Goal: Download file/media

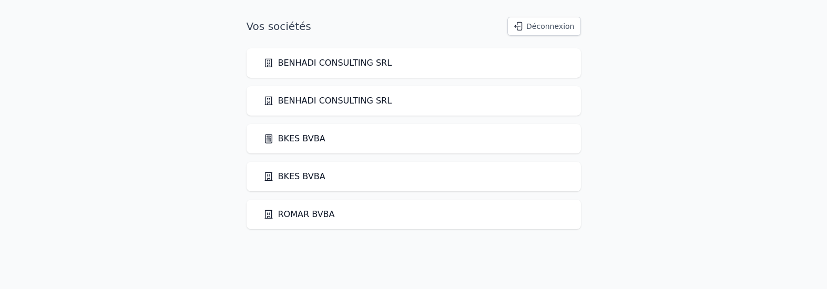
click at [302, 135] on link "BKES BVBA" at bounding box center [294, 138] width 62 height 13
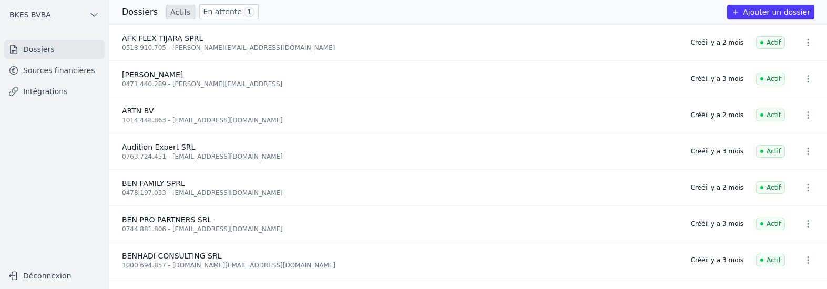
click at [162, 148] on span "Audition Expert SRL" at bounding box center [158, 147] width 73 height 8
click at [45, 72] on link "Sources financières" at bounding box center [54, 70] width 100 height 19
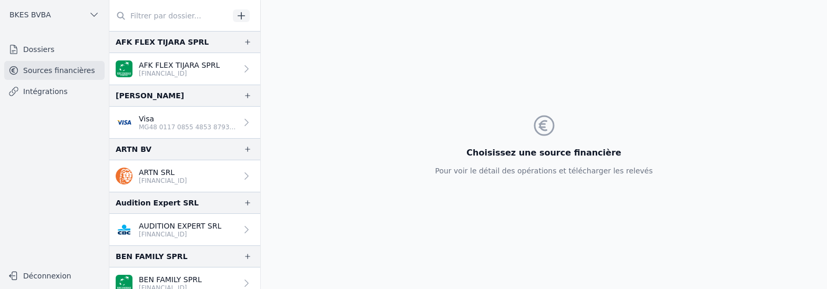
scroll to position [74, 0]
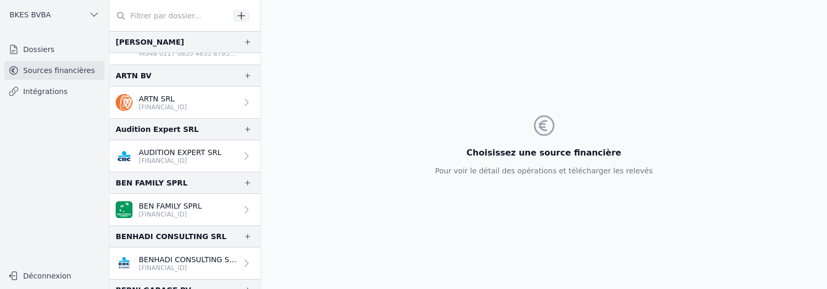
click at [183, 153] on p "AUDITION EXPERT SRL" at bounding box center [180, 152] width 82 height 11
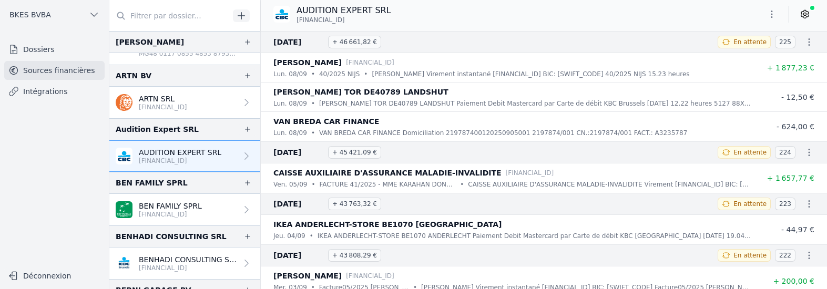
click at [414, 17] on icon "button" at bounding box center [771, 14] width 11 height 11
click at [414, 55] on button "Exporter" at bounding box center [746, 55] width 76 height 19
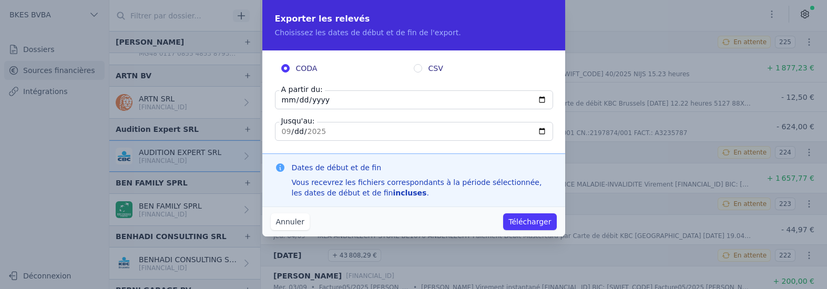
click at [414, 68] on input "CSV" at bounding box center [418, 68] width 8 height 8
radio input "true"
radio input "false"
click at [342, 103] on input "[DATE]" at bounding box center [414, 99] width 278 height 19
type input "[DATE]"
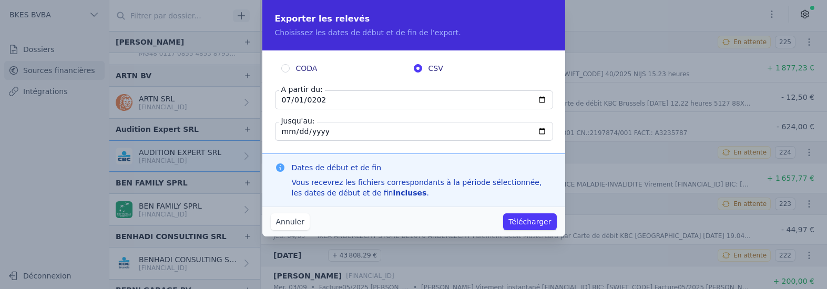
type input "[DATE]"
click at [283, 130] on input "[DATE]" at bounding box center [414, 131] width 278 height 19
type input "[DATE]"
click at [414, 222] on button "Télécharger" at bounding box center [529, 221] width 53 height 17
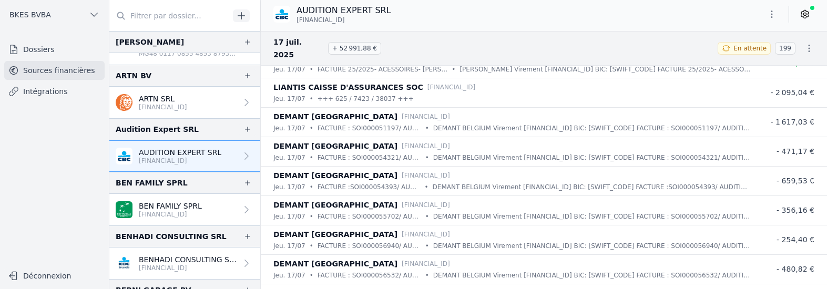
scroll to position [2214, 0]
